Goal: Book appointment/travel/reservation

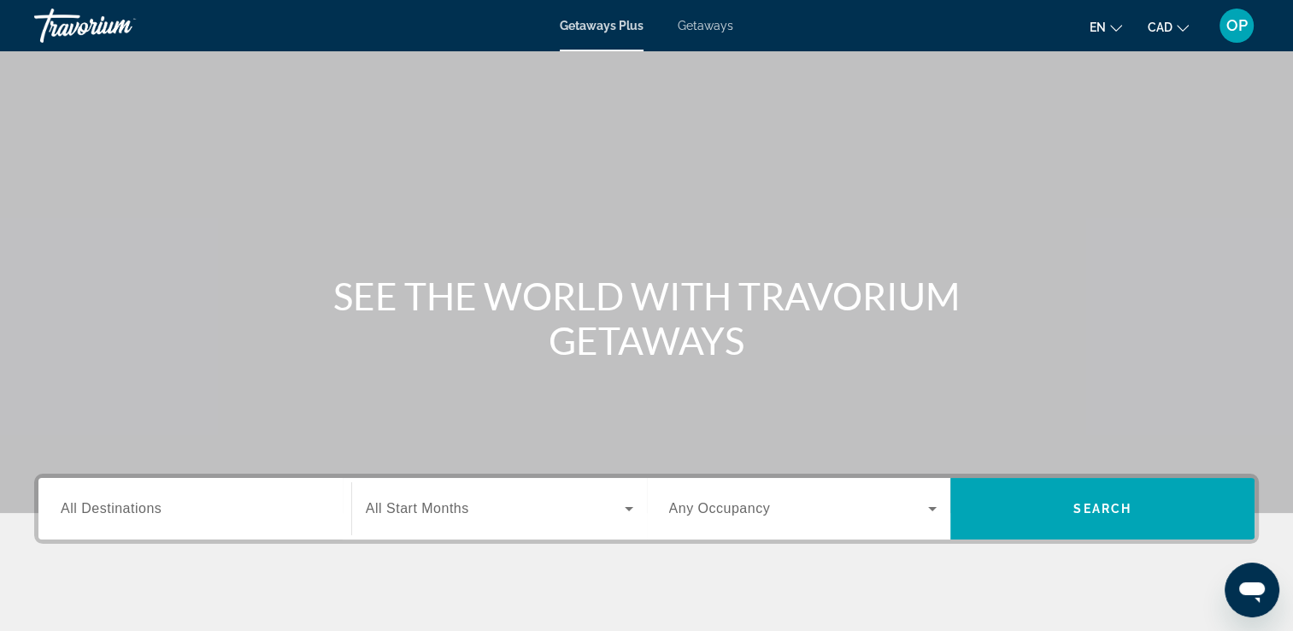
click at [1158, 24] on span "CAD" at bounding box center [1160, 28] width 25 height 14
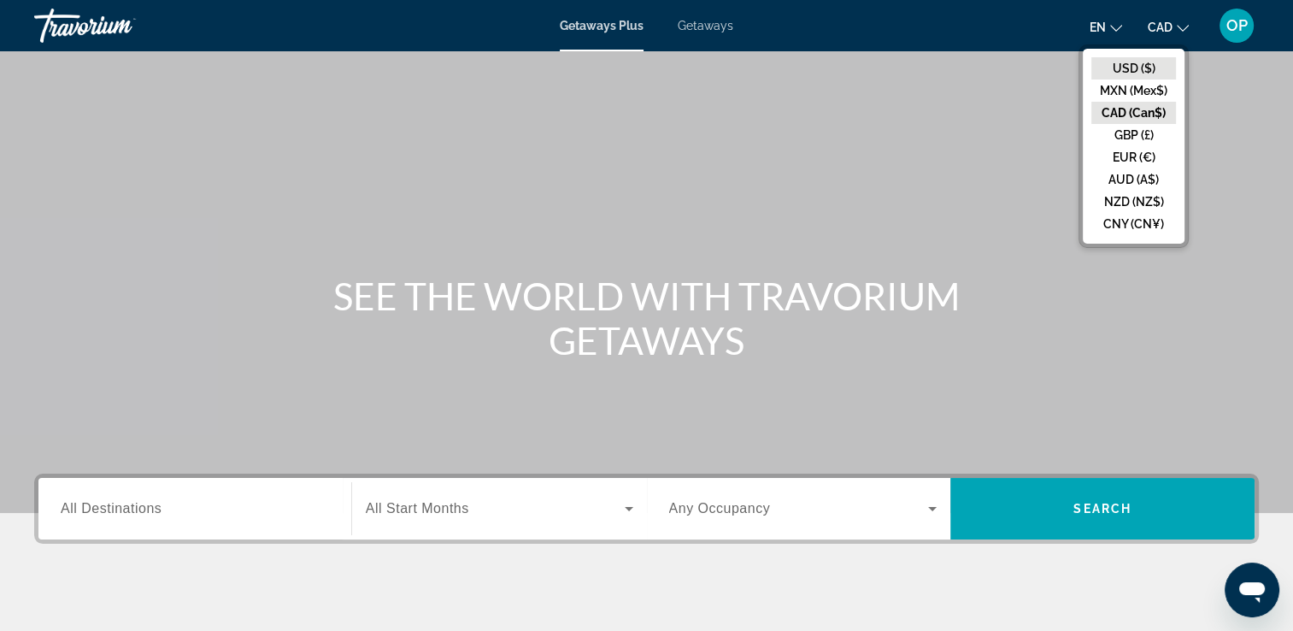
click at [1132, 63] on button "USD ($)" at bounding box center [1134, 68] width 85 height 22
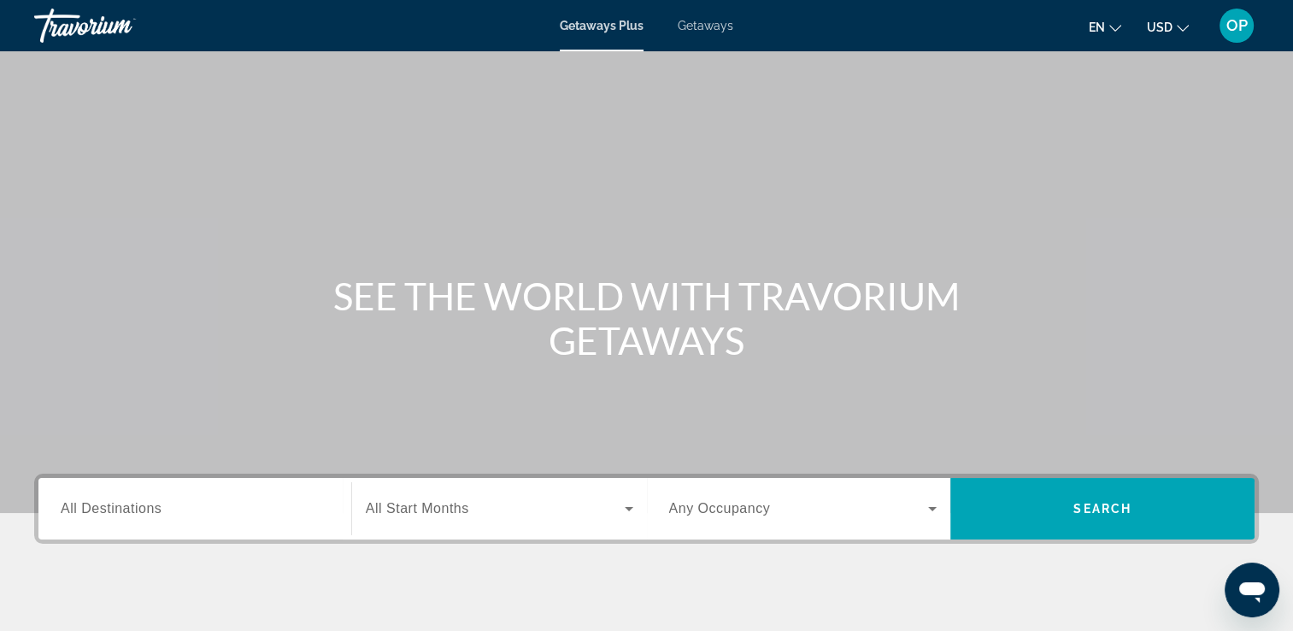
click at [182, 512] on input "Destination All Destinations" at bounding box center [195, 509] width 268 height 21
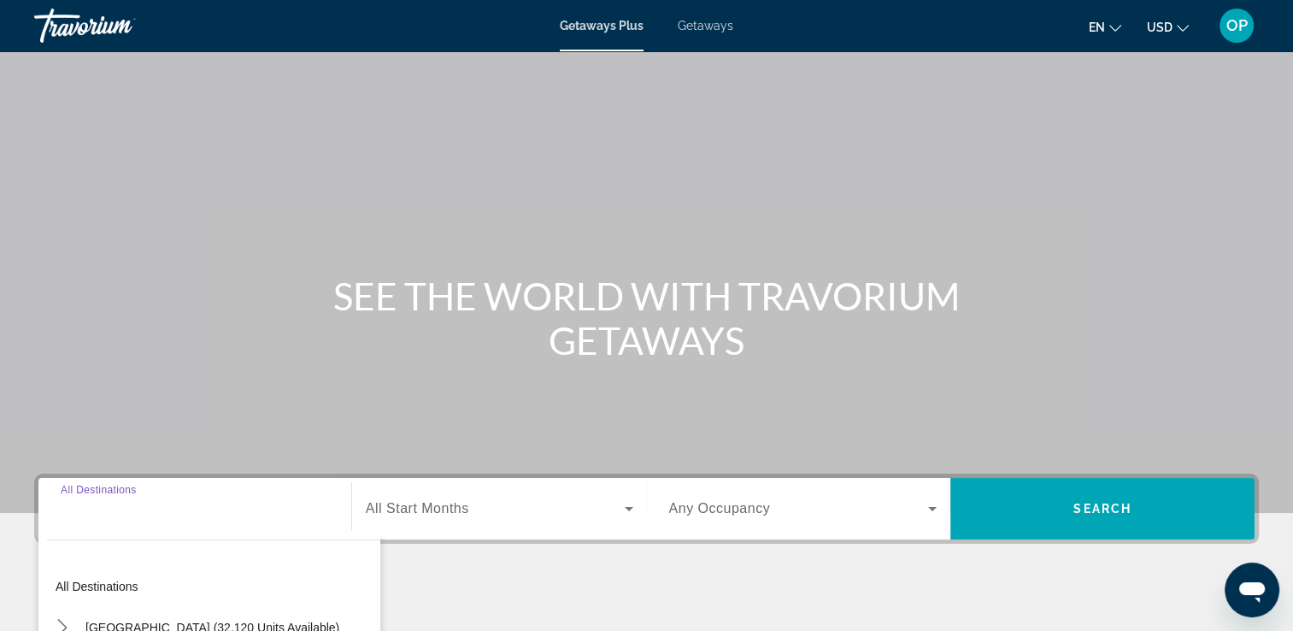
scroll to position [292, 0]
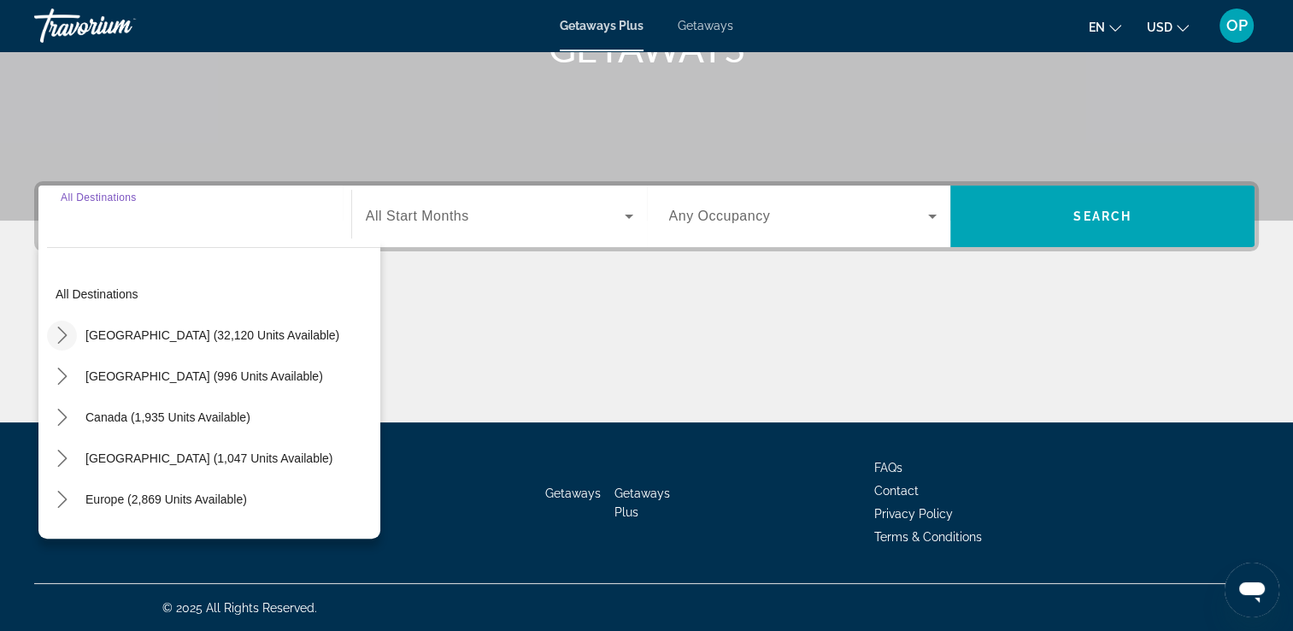
click at [58, 333] on icon "Toggle United States (32,120 units available) submenu" at bounding box center [62, 335] width 17 height 17
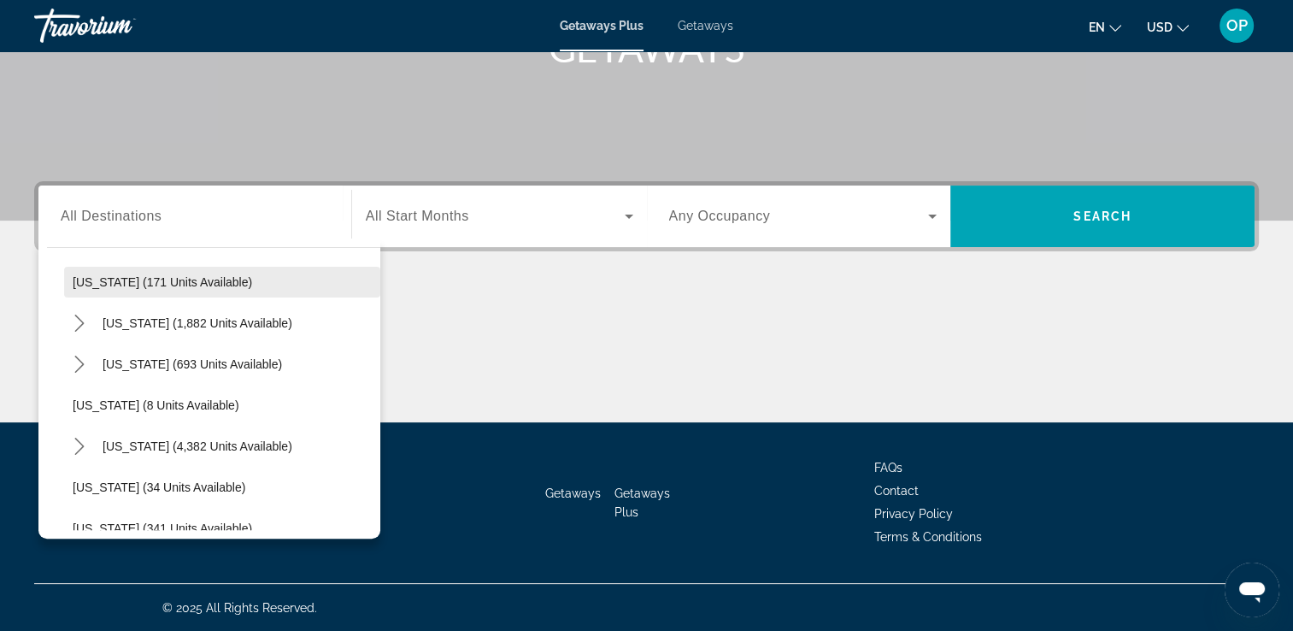
scroll to position [221, 0]
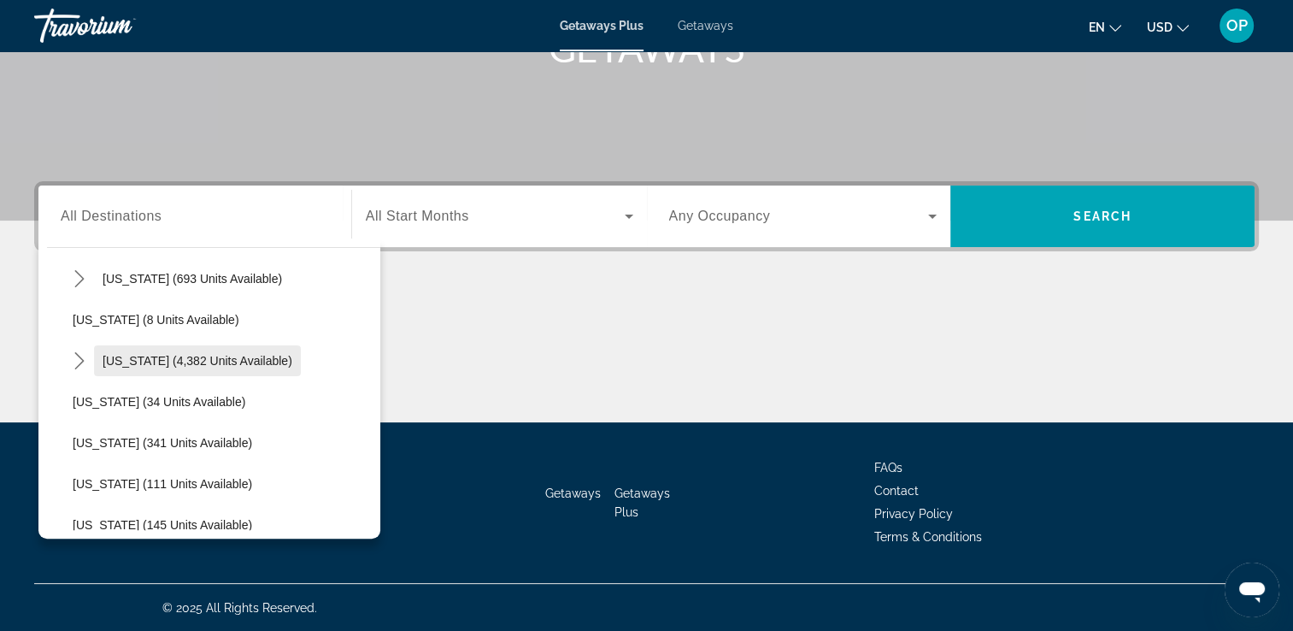
click at [183, 357] on span "[US_STATE] (4,382 units available)" at bounding box center [198, 361] width 190 height 14
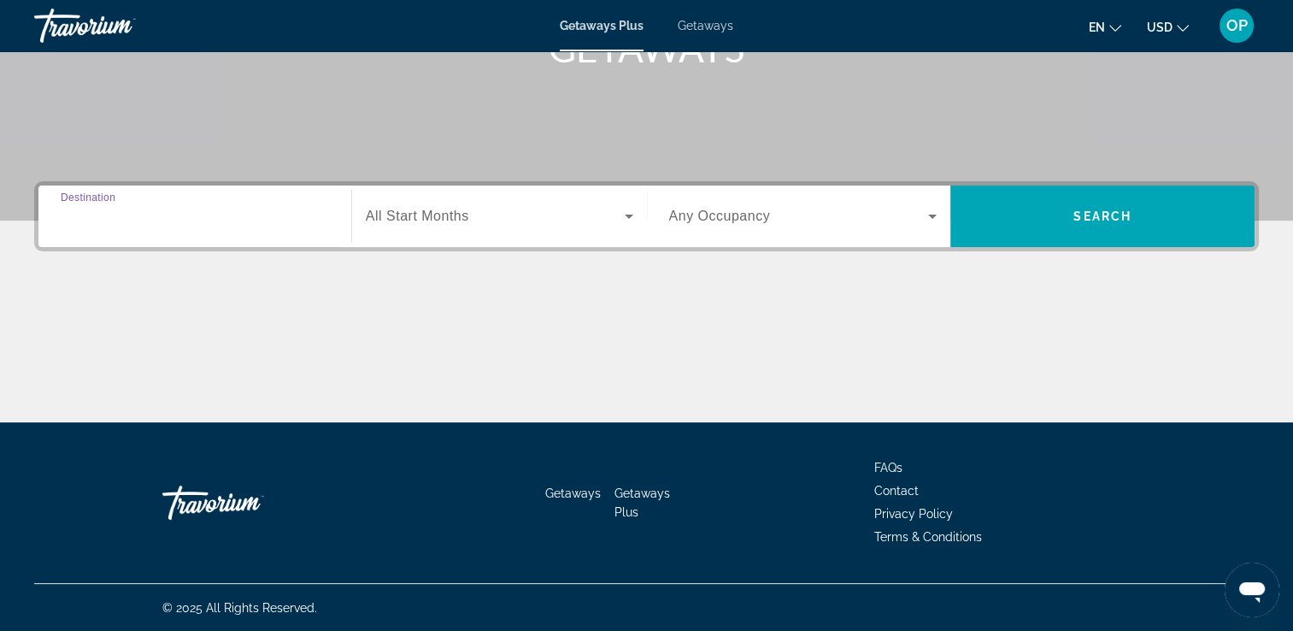
type input "**********"
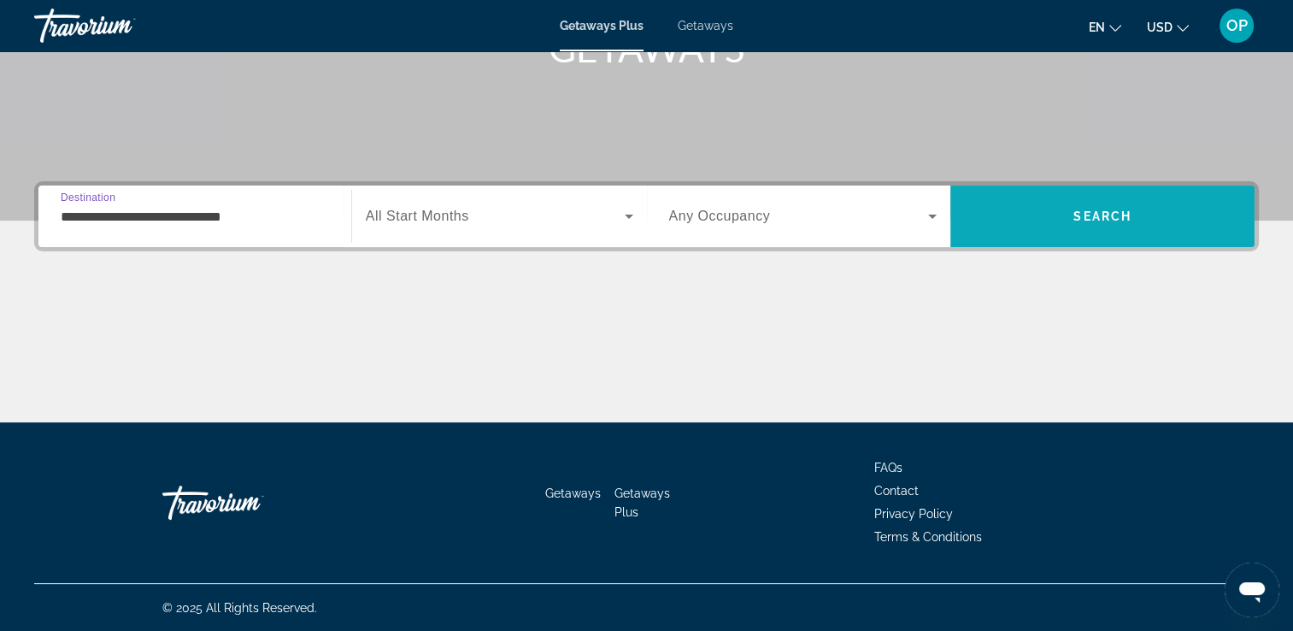
click at [1104, 210] on span "Search" at bounding box center [1103, 216] width 58 height 14
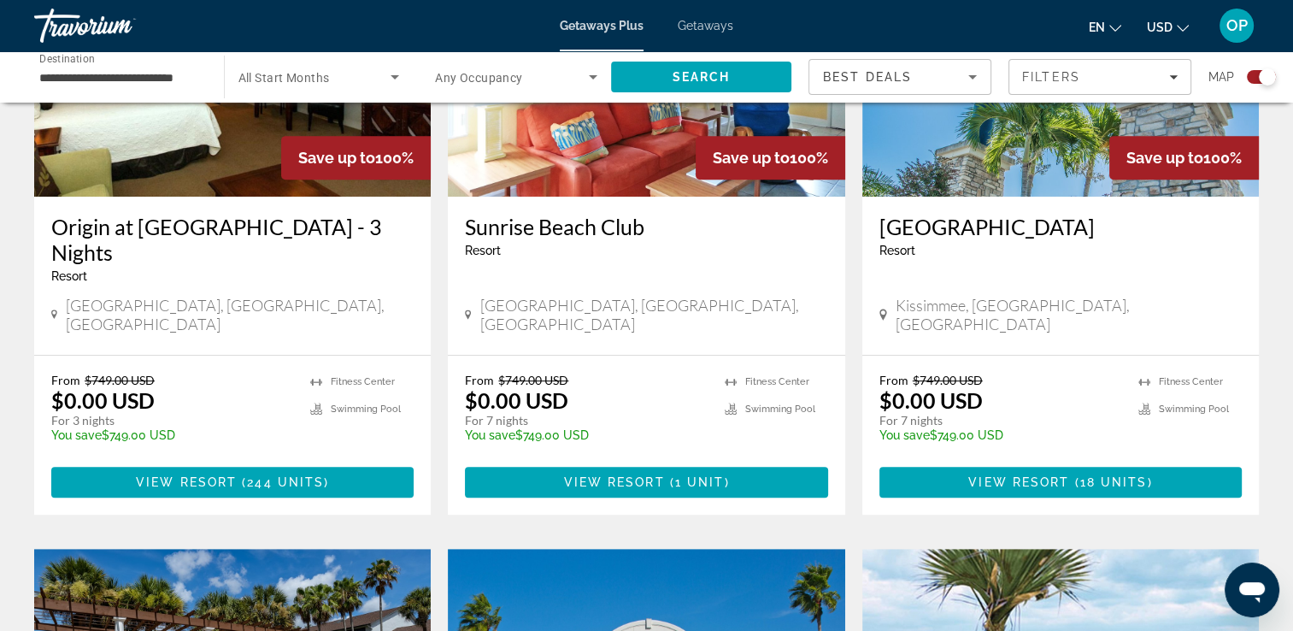
scroll to position [684, 0]
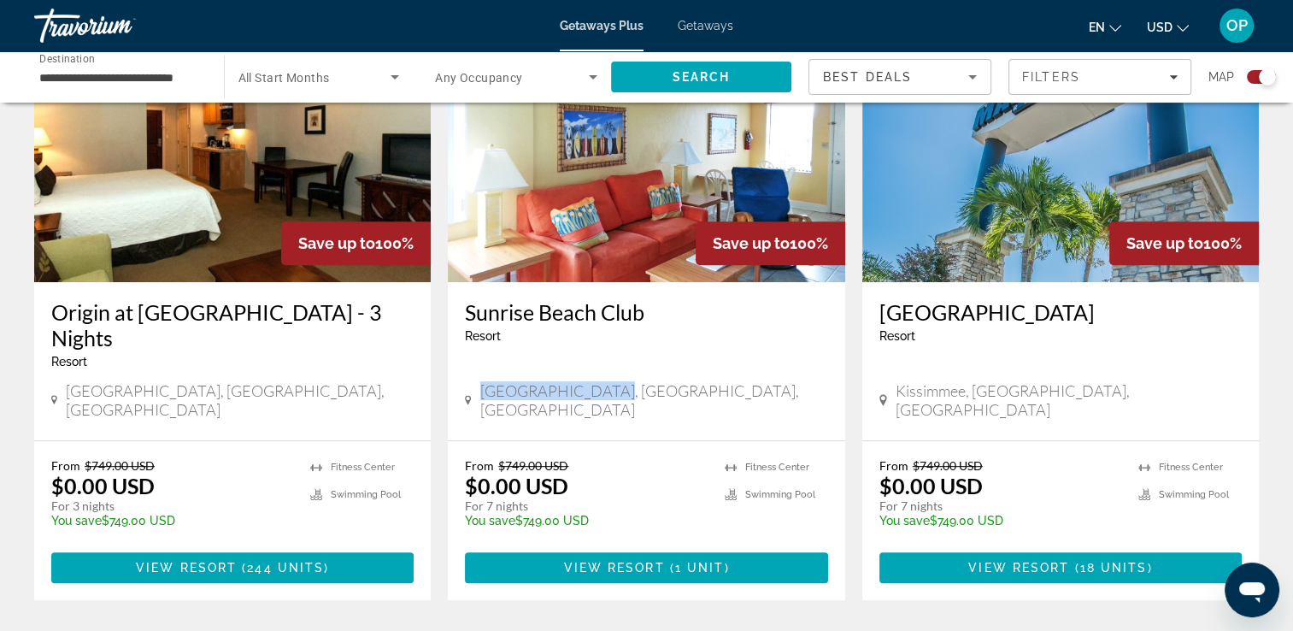
drag, startPoint x: 480, startPoint y: 363, endPoint x: 604, endPoint y: 359, distance: 124.9
click at [604, 381] on div "[GEOGRAPHIC_DATA], [GEOGRAPHIC_DATA], [GEOGRAPHIC_DATA]" at bounding box center [646, 400] width 362 height 38
drag, startPoint x: 471, startPoint y: 443, endPoint x: 581, endPoint y: 456, distance: 111.1
click at [581, 458] on div "From $749.00 USD $0.00 USD For 7 nights You save $749.00 USD temp" at bounding box center [586, 498] width 242 height 81
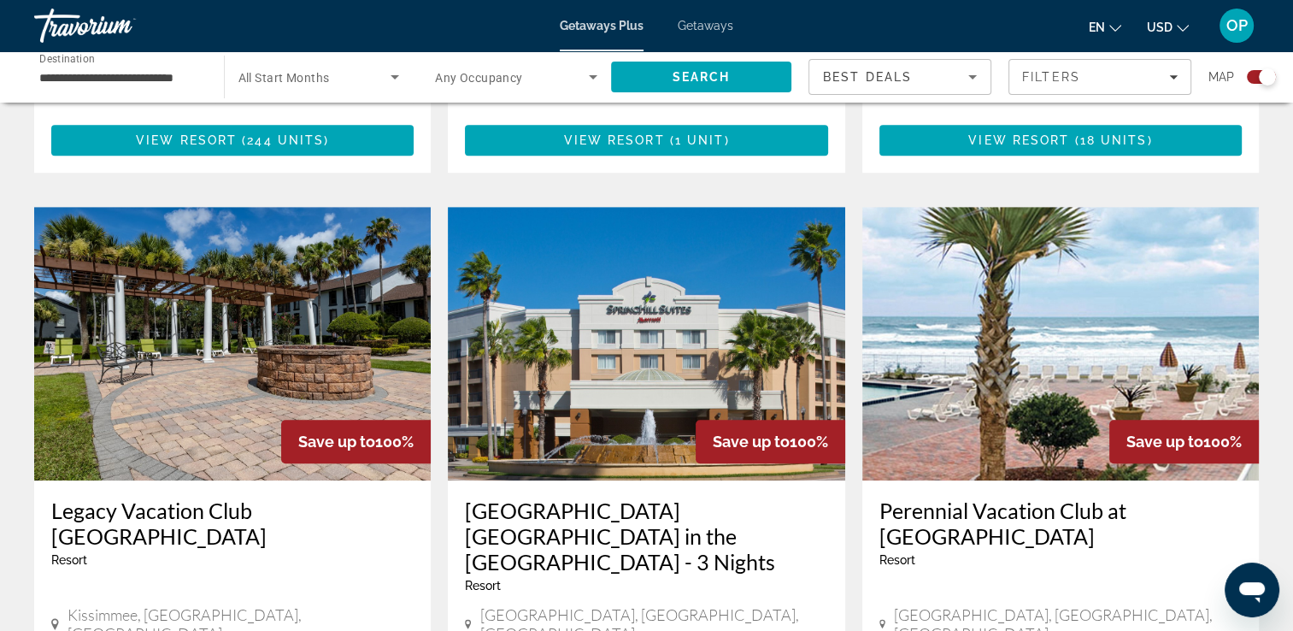
scroll to position [1197, 0]
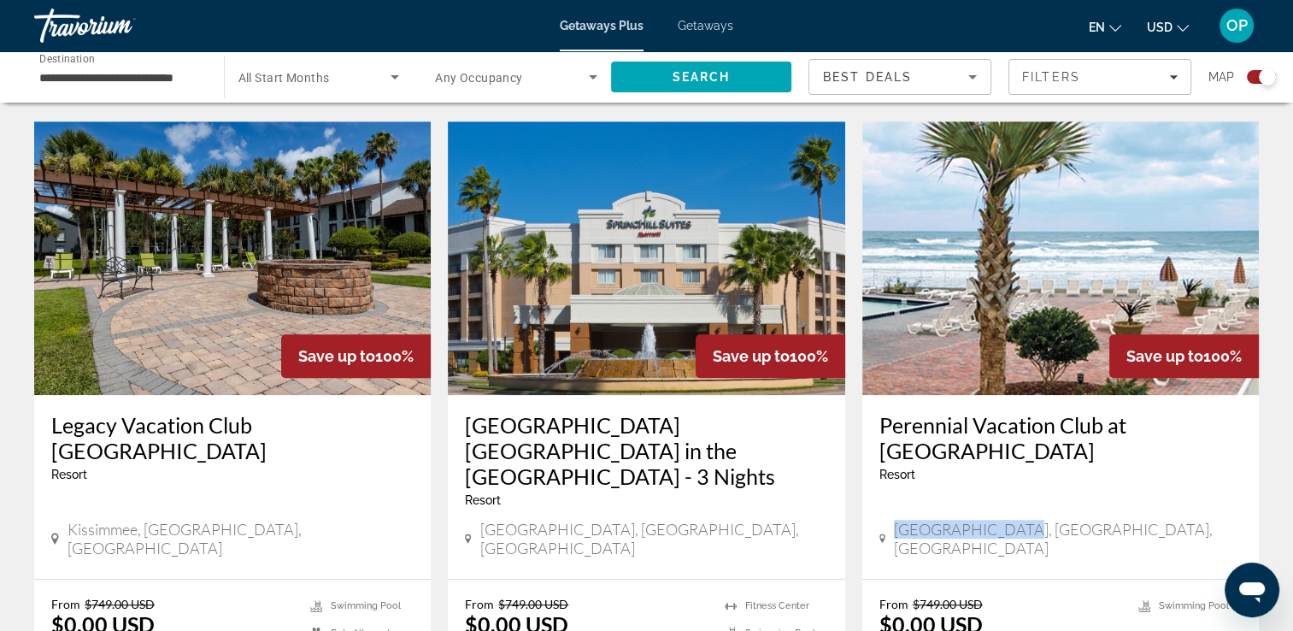
drag, startPoint x: 913, startPoint y: 458, endPoint x: 1019, endPoint y: 461, distance: 106.0
click at [1019, 520] on span "[GEOGRAPHIC_DATA], [GEOGRAPHIC_DATA], [GEOGRAPHIC_DATA]" at bounding box center [1068, 539] width 348 height 38
drag, startPoint x: 892, startPoint y: 540, endPoint x: 1041, endPoint y: 554, distance: 149.4
click at [1041, 597] on div "From $749.00 USD $0.00 USD For 7 nights You save $749.00 USD temp" at bounding box center [1001, 637] width 242 height 81
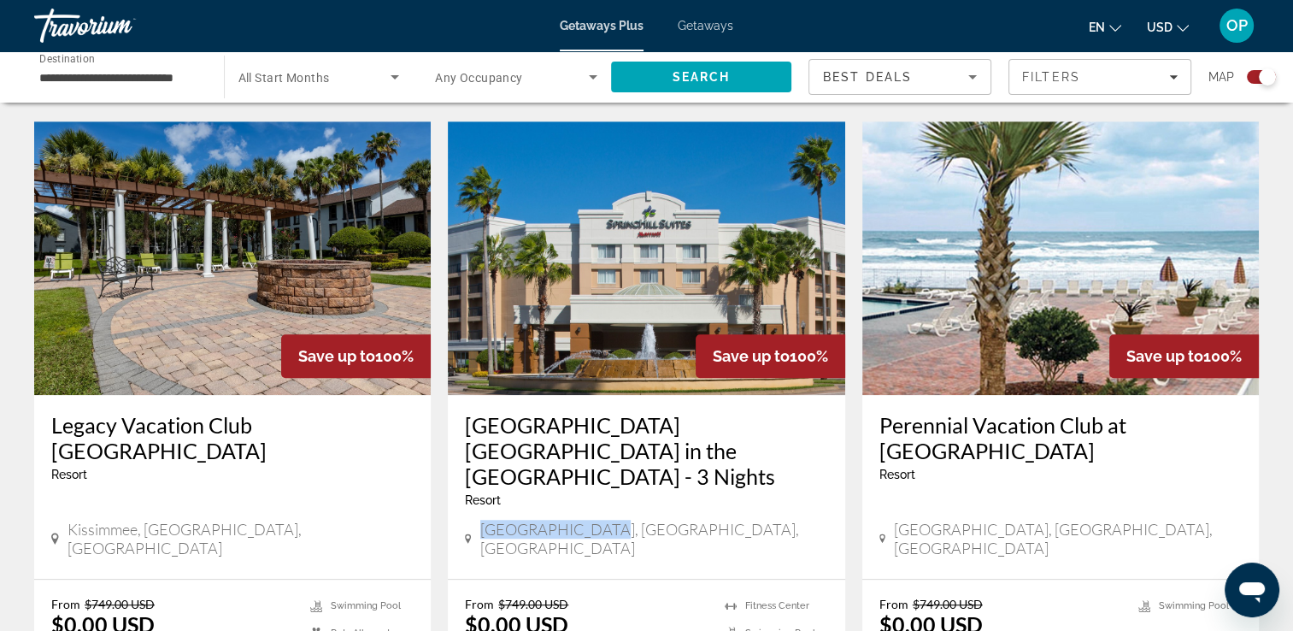
drag, startPoint x: 480, startPoint y: 453, endPoint x: 611, endPoint y: 465, distance: 131.3
click at [611, 520] on div "[GEOGRAPHIC_DATA], [GEOGRAPHIC_DATA], [GEOGRAPHIC_DATA]" at bounding box center [646, 539] width 362 height 38
drag, startPoint x: 611, startPoint y: 465, endPoint x: 602, endPoint y: 532, distance: 67.3
click at [602, 597] on div "From $749.00 USD $0.00 USD For 3 nights You save $749.00 USD temp" at bounding box center [586, 637] width 242 height 81
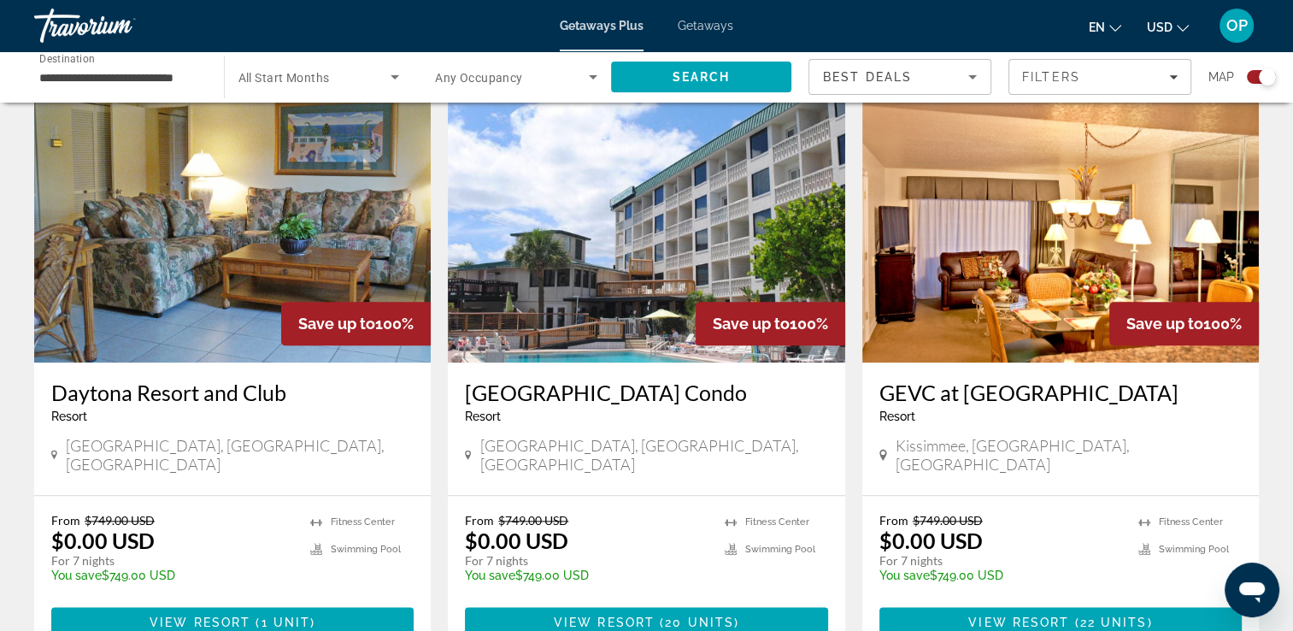
scroll to position [1966, 0]
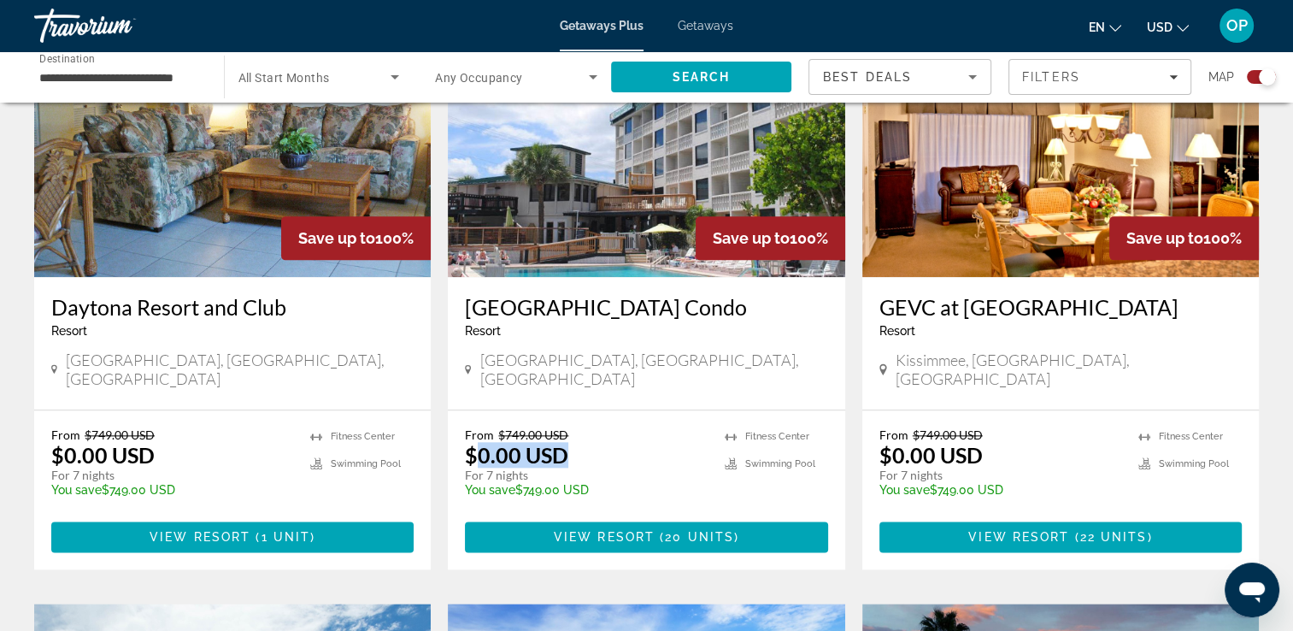
drag, startPoint x: 477, startPoint y: 347, endPoint x: 584, endPoint y: 347, distance: 106.8
click at [584, 427] on div "From $749.00 USD $0.00 USD For 7 nights You save $749.00 USD temp" at bounding box center [586, 467] width 242 height 81
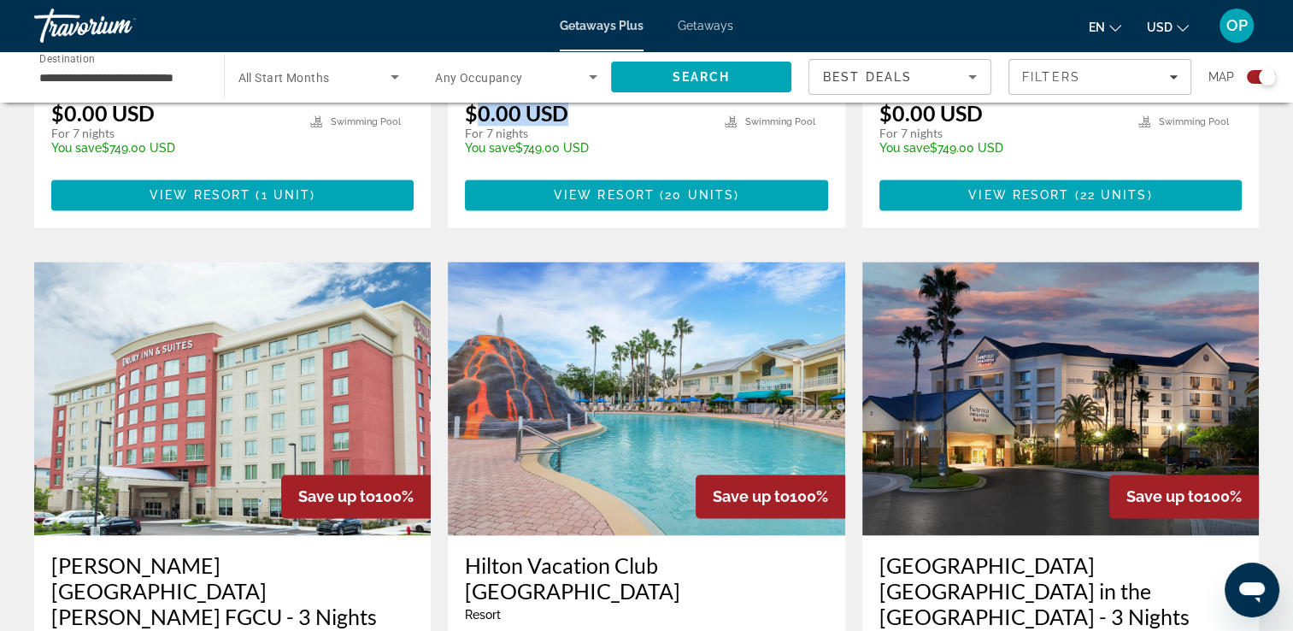
scroll to position [2393, 0]
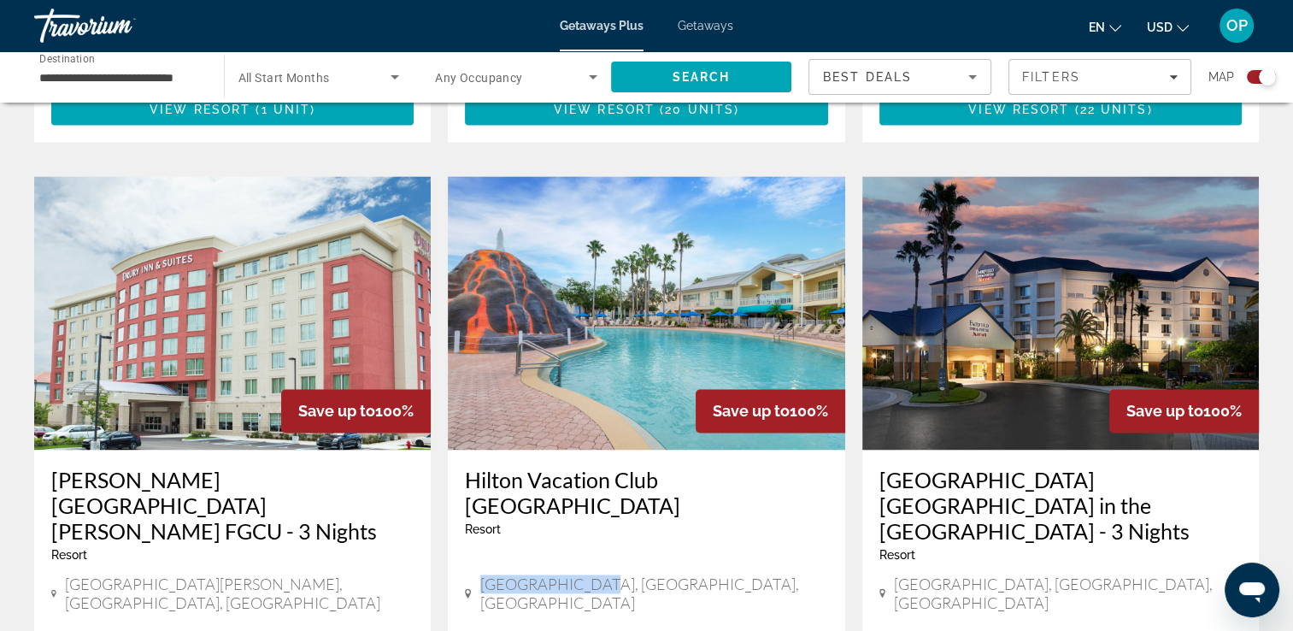
drag, startPoint x: 506, startPoint y: 474, endPoint x: 588, endPoint y: 474, distance: 82.1
click at [588, 574] on div "[GEOGRAPHIC_DATA], [GEOGRAPHIC_DATA], [GEOGRAPHIC_DATA]" at bounding box center [646, 593] width 362 height 38
drag, startPoint x: 588, startPoint y: 474, endPoint x: 593, endPoint y: 573, distance: 99.3
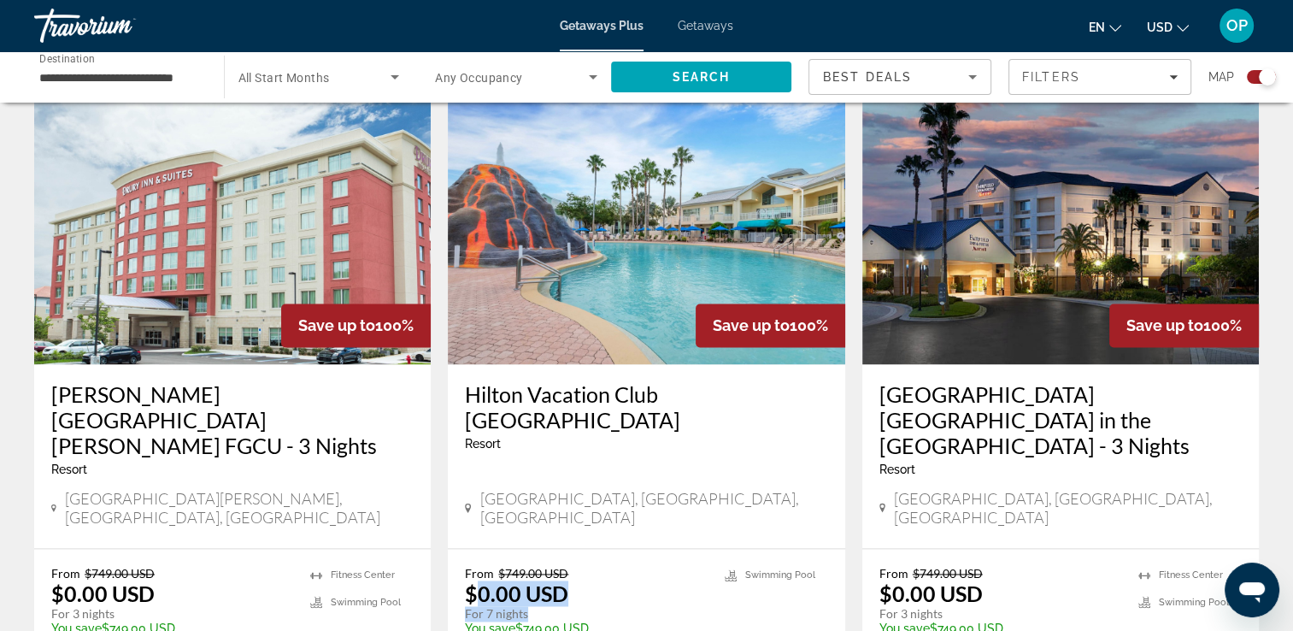
scroll to position [2650, 0]
